Goal: Transaction & Acquisition: Purchase product/service

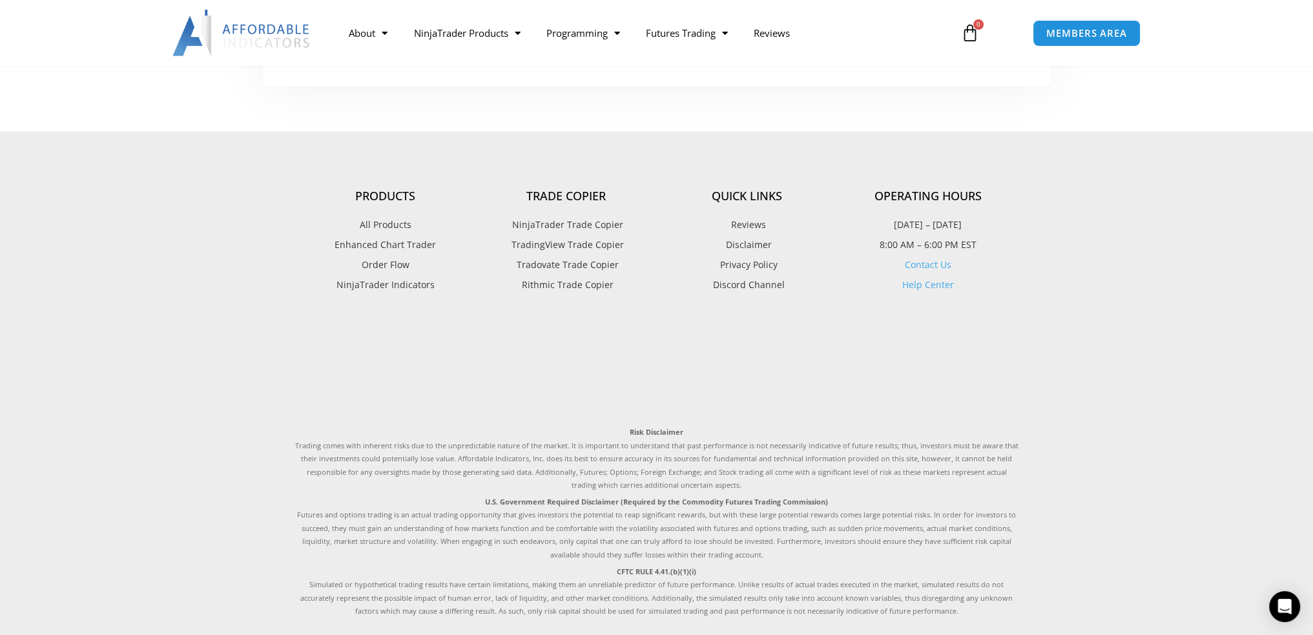
scroll to position [3074, 0]
click at [591, 251] on span "TradingView Trade Copier" at bounding box center [566, 248] width 116 height 17
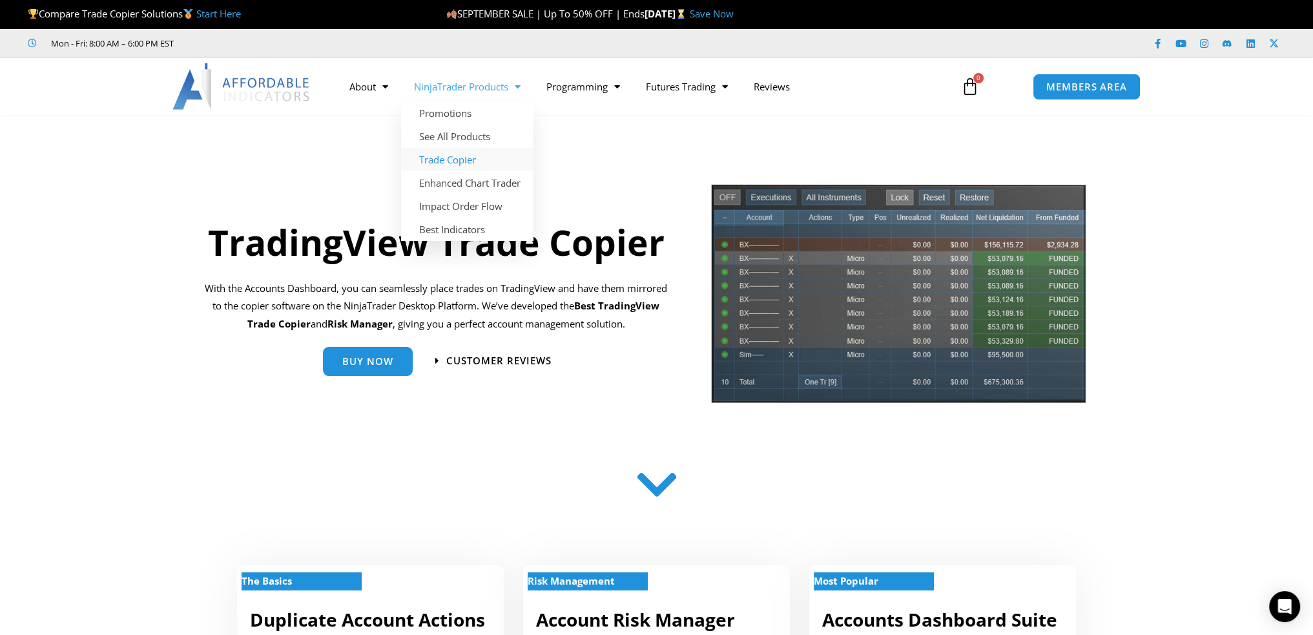
click at [465, 159] on link "Trade Copier" at bounding box center [467, 159] width 132 height 23
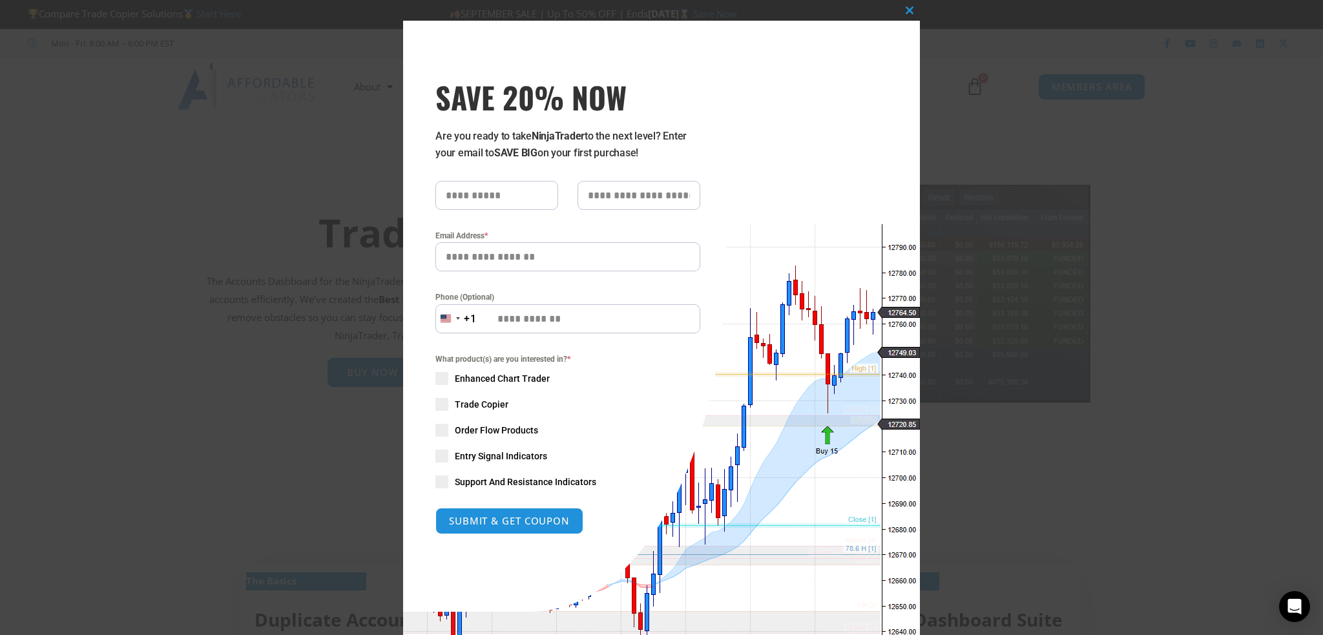
click at [1031, 462] on div "Close this module SAVE 20% NOW Are you ready to take NinjaTrader to the next le…" at bounding box center [661, 317] width 1323 height 635
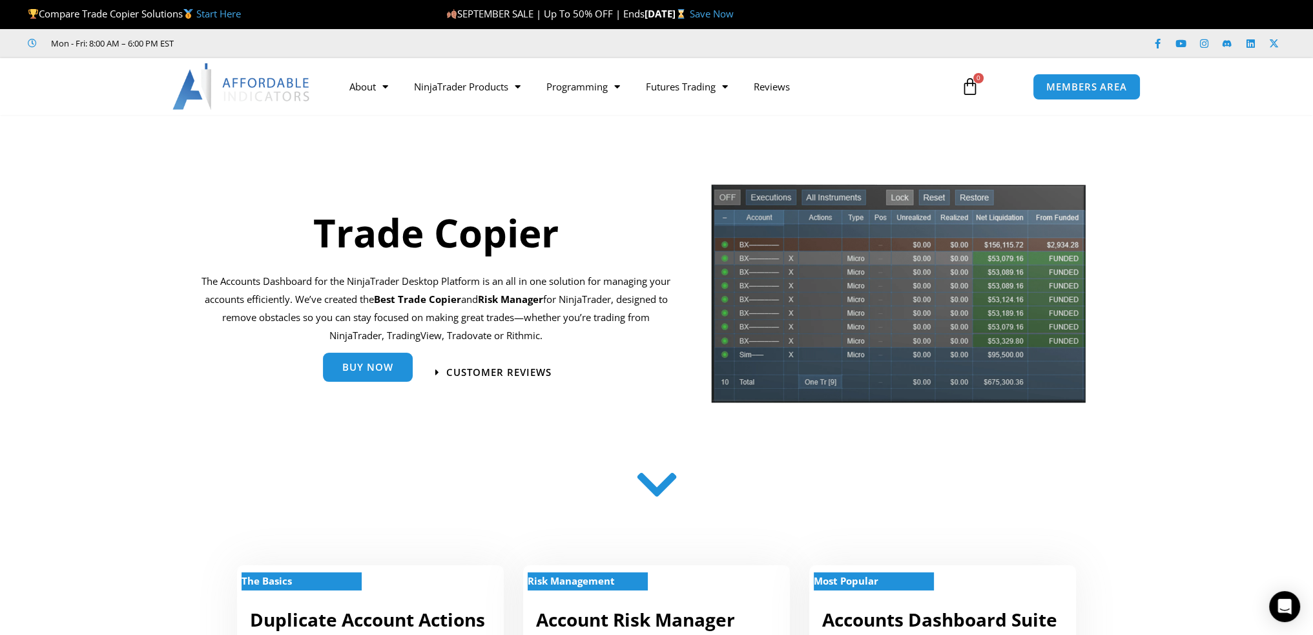
click at [350, 372] on span "Buy Now" at bounding box center [367, 367] width 51 height 10
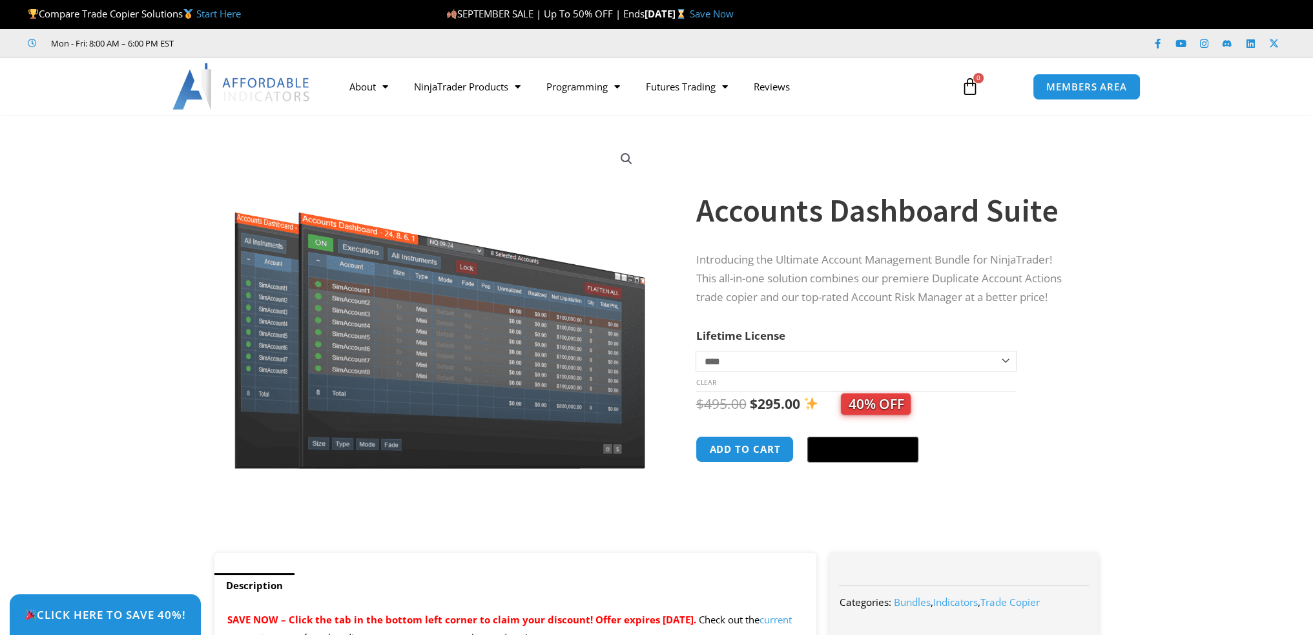
click at [895, 360] on select "**********" at bounding box center [856, 361] width 320 height 21
click at [1154, 355] on section "**********" at bounding box center [656, 340] width 1313 height 425
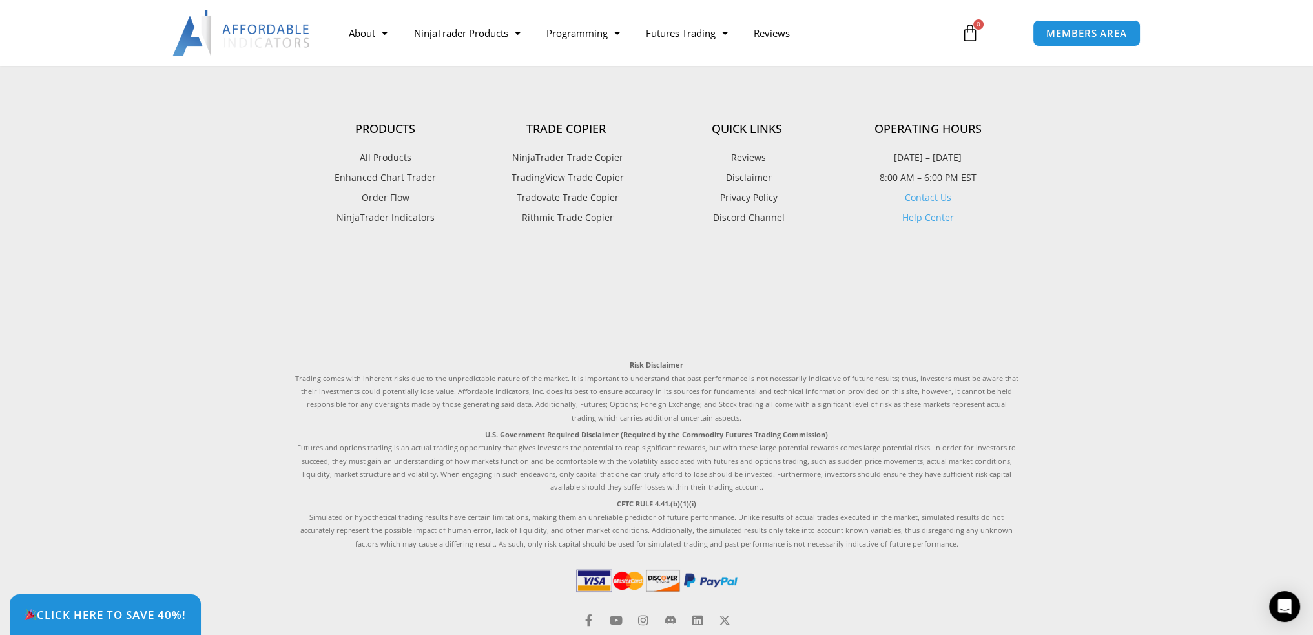
scroll to position [3160, 0]
click at [591, 185] on span "TradingView Trade Copier" at bounding box center [566, 182] width 116 height 17
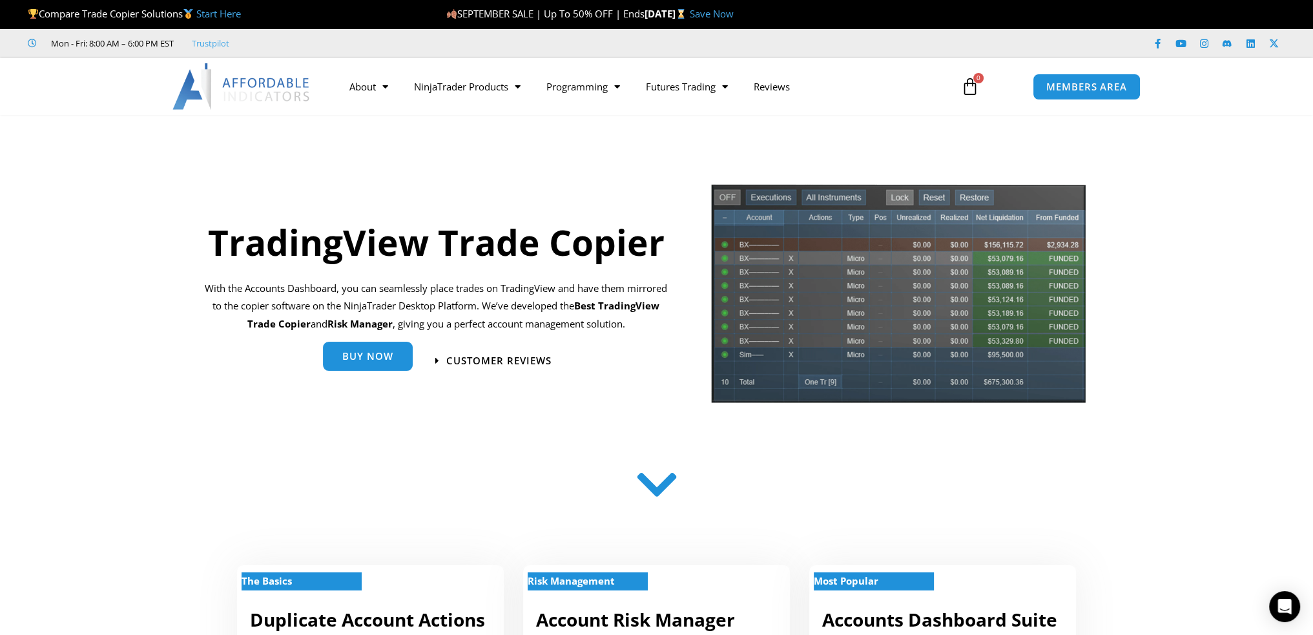
click at [385, 361] on span "Buy Now" at bounding box center [367, 356] width 51 height 10
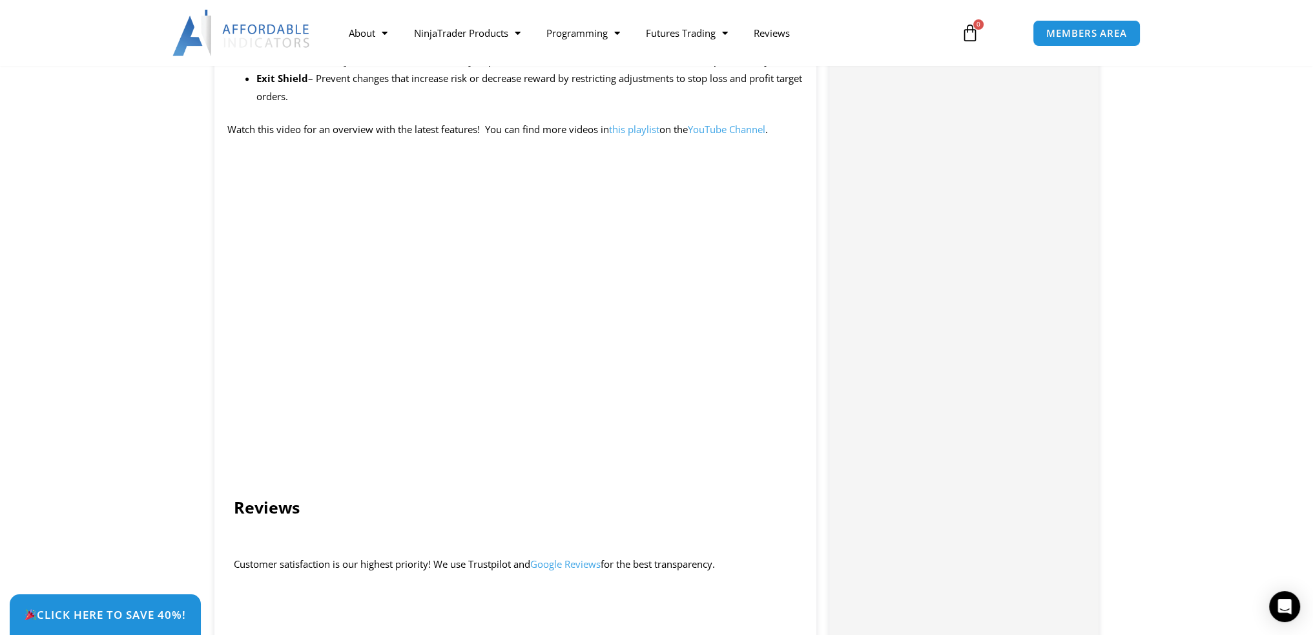
scroll to position [1292, 0]
